Goal: Information Seeking & Learning: Learn about a topic

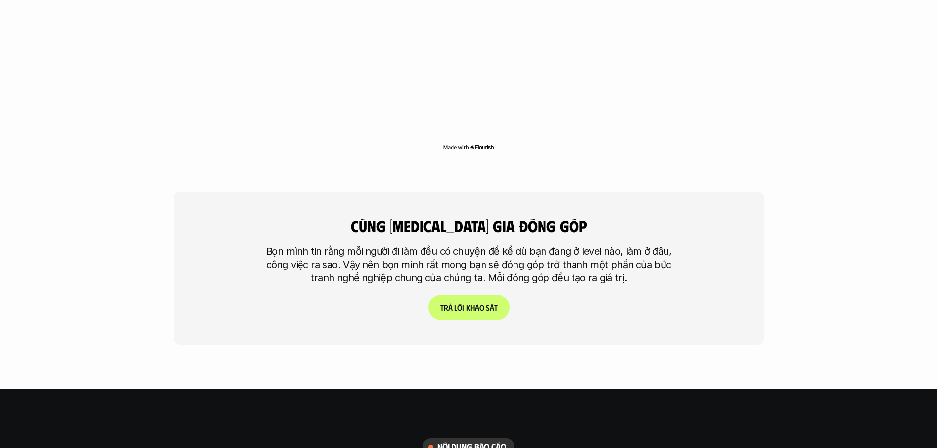
scroll to position [2361, 0]
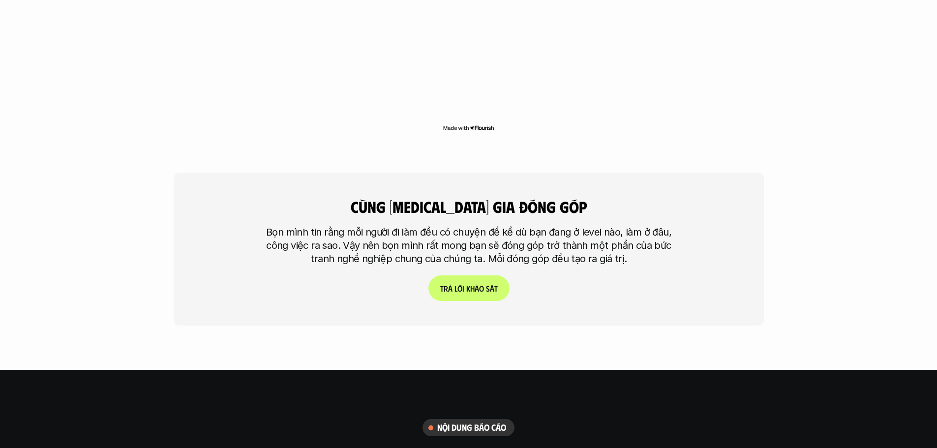
click at [443, 226] on p "Bọn mình tin rằng mỗi người đi làm đều có chuyện để kể dù bạn đang ở level nào,…" at bounding box center [469, 246] width 418 height 40
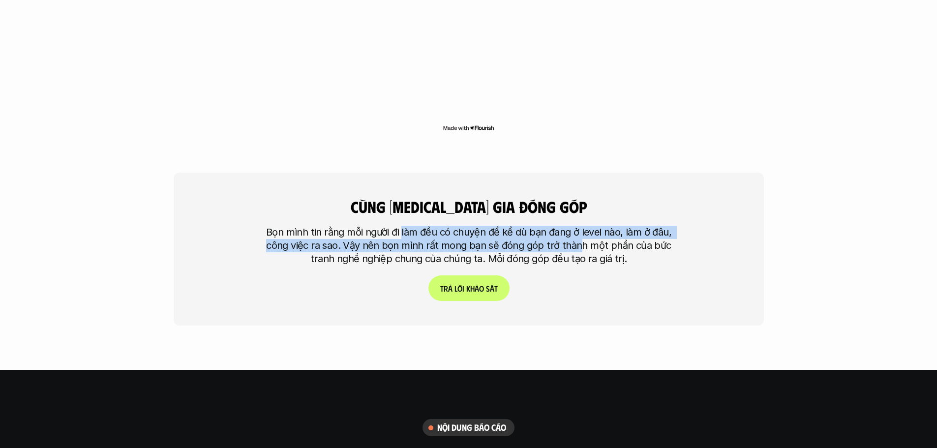
drag, startPoint x: 403, startPoint y: 166, endPoint x: 581, endPoint y: 190, distance: 179.7
click at [581, 190] on div "cùng [MEDICAL_DATA] gia đóng góp Bọn mình tin rằng mỗi người đi làm đều có chuy…" at bounding box center [469, 249] width 590 height 153
click at [553, 226] on p "Bọn mình tin rằng mỗi người đi làm đều có chuyện để kể dù bạn đang ở level nào,…" at bounding box center [469, 246] width 418 height 40
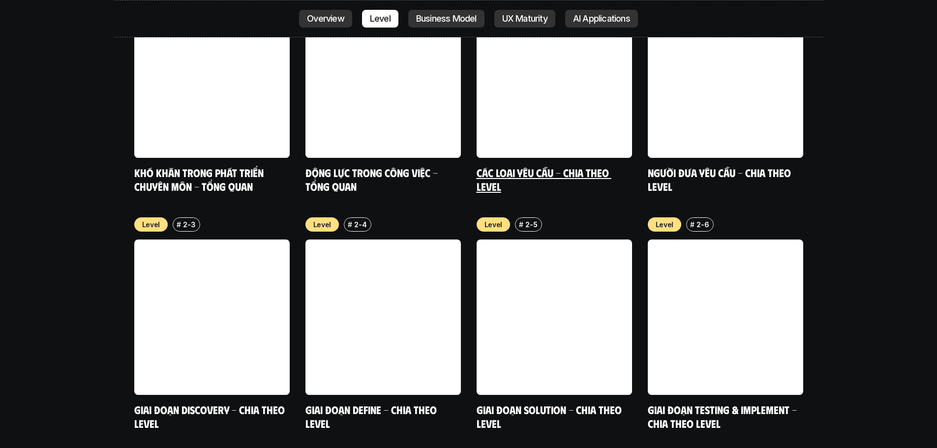
scroll to position [3493, 0]
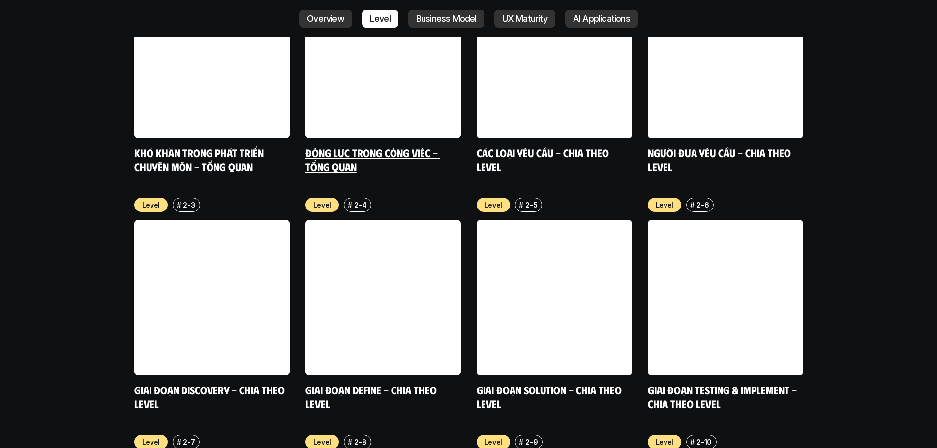
click at [434, 17] on link at bounding box center [383, 60] width 155 height 155
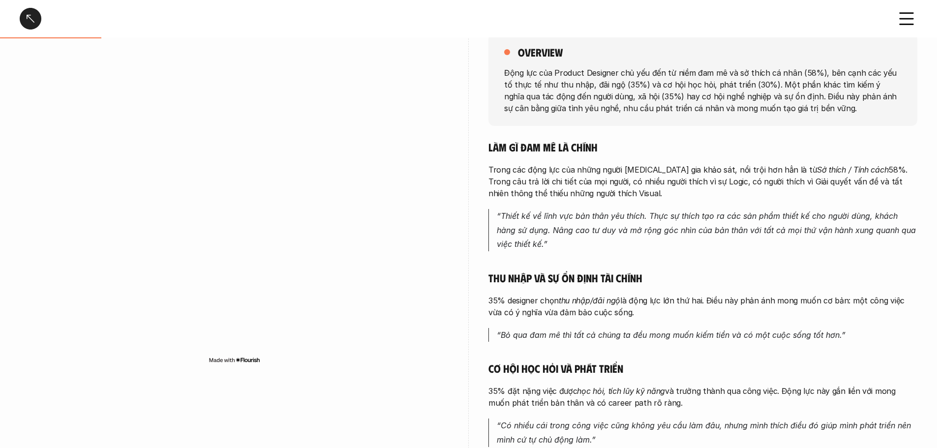
scroll to position [148, 0]
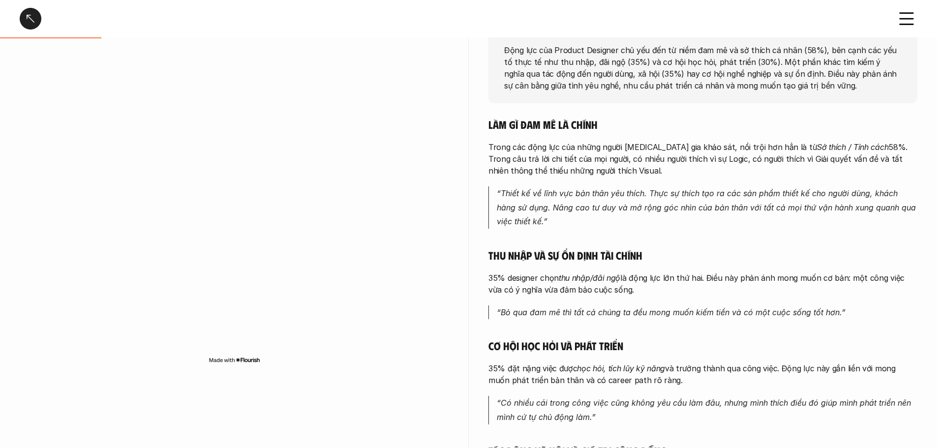
click at [535, 138] on div "Làm gì đam mê là chính Trong các động lực của những người [MEDICAL_DATA] gia kh…" at bounding box center [703, 350] width 429 height 464
drag, startPoint x: 531, startPoint y: 150, endPoint x: 608, endPoint y: 171, distance: 79.6
click at [608, 171] on p "Trong các động lực của những người [MEDICAL_DATA] gia khảo sát, nổi trội hơn hẳ…" at bounding box center [703, 158] width 429 height 35
click at [606, 152] on p "Trong các động lực của những người [MEDICAL_DATA] gia khảo sát, nổi trội hơn hẳ…" at bounding box center [703, 158] width 429 height 35
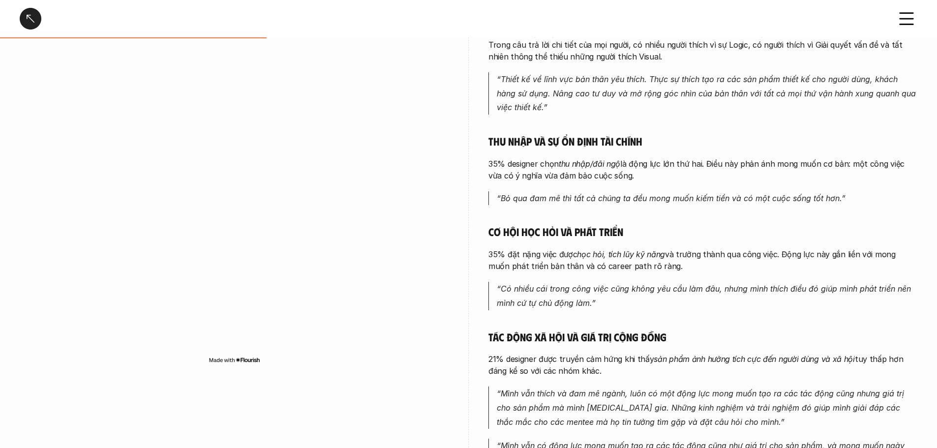
scroll to position [295, 0]
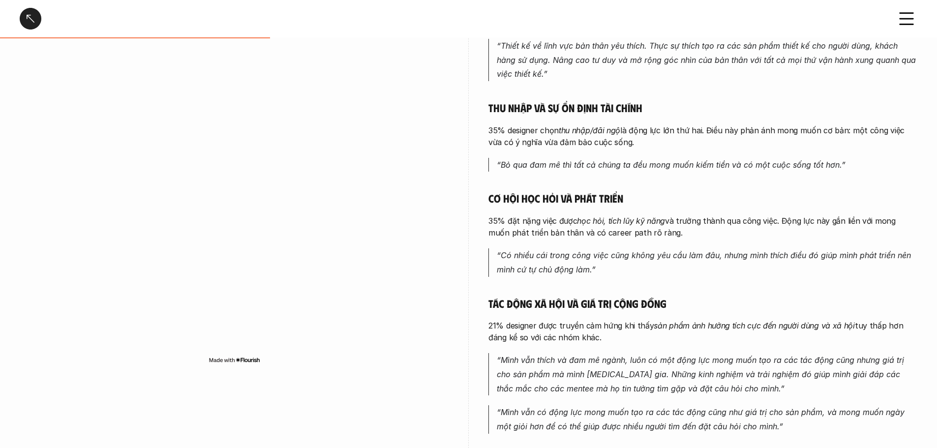
click at [565, 132] on em "thu nhập/đãi ngộ" at bounding box center [589, 130] width 61 height 10
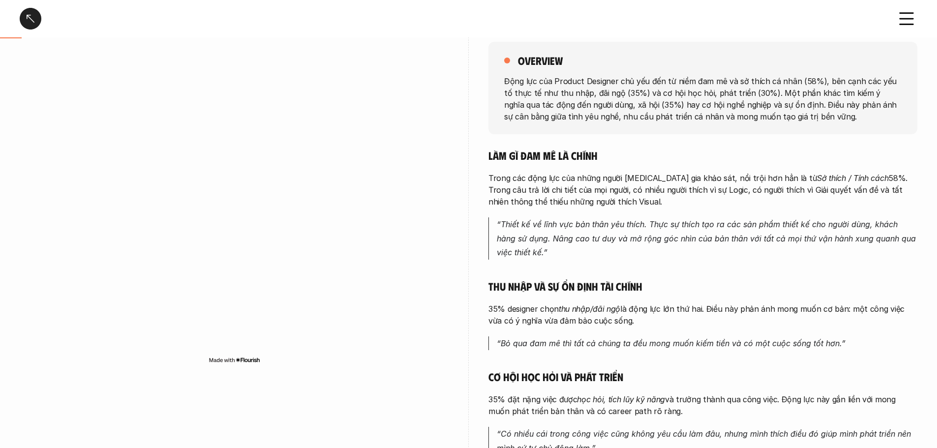
scroll to position [0, 0]
